Goal: Navigation & Orientation: Find specific page/section

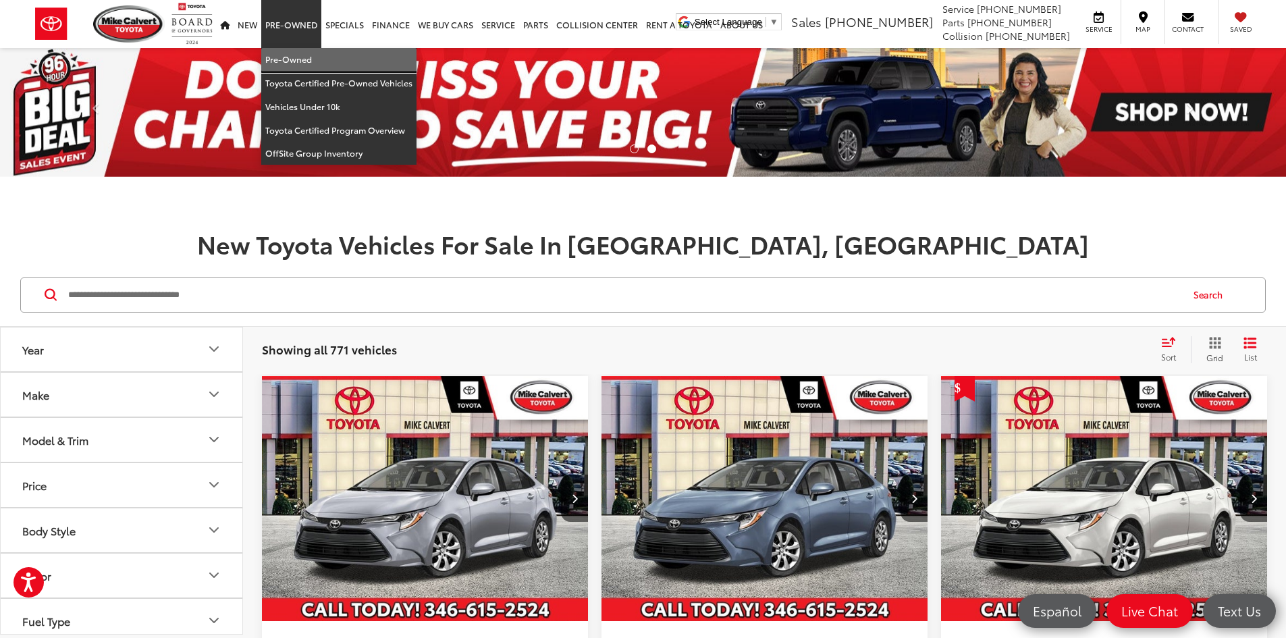
click at [276, 55] on link "Pre-Owned" at bounding box center [338, 60] width 155 height 24
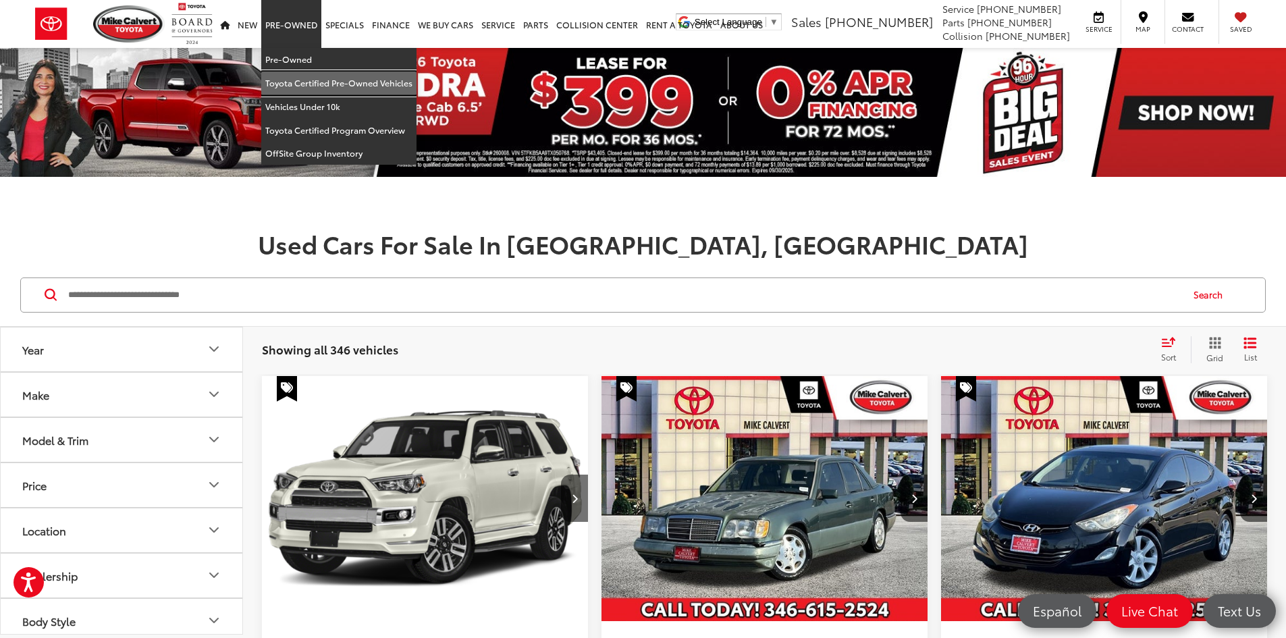
click at [331, 82] on link "Toyota Certified Pre-Owned Vehicles" at bounding box center [338, 84] width 155 height 24
